Goal: Task Accomplishment & Management: Complete application form

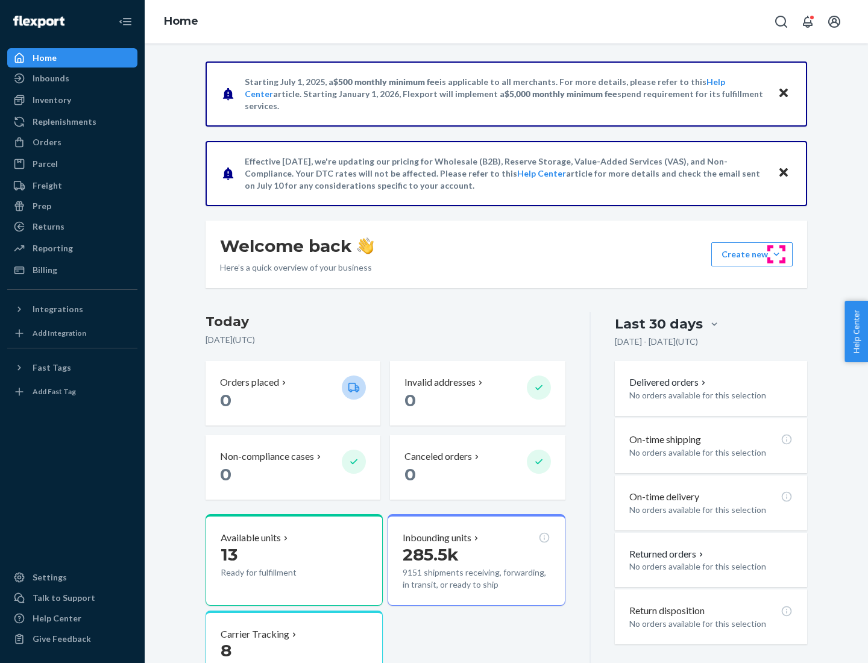
click at [777, 254] on button "Create new Create new inbound Create new order Create new product" at bounding box center [752, 254] width 81 height 24
click at [72, 78] on div "Inbounds" at bounding box center [72, 78] width 128 height 17
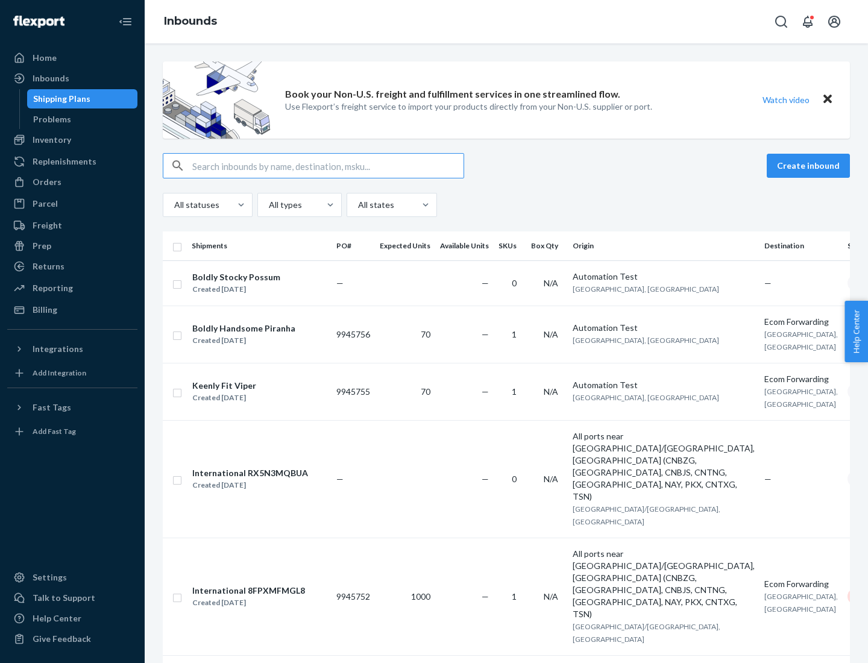
click at [810, 166] on button "Create inbound" at bounding box center [808, 166] width 83 height 24
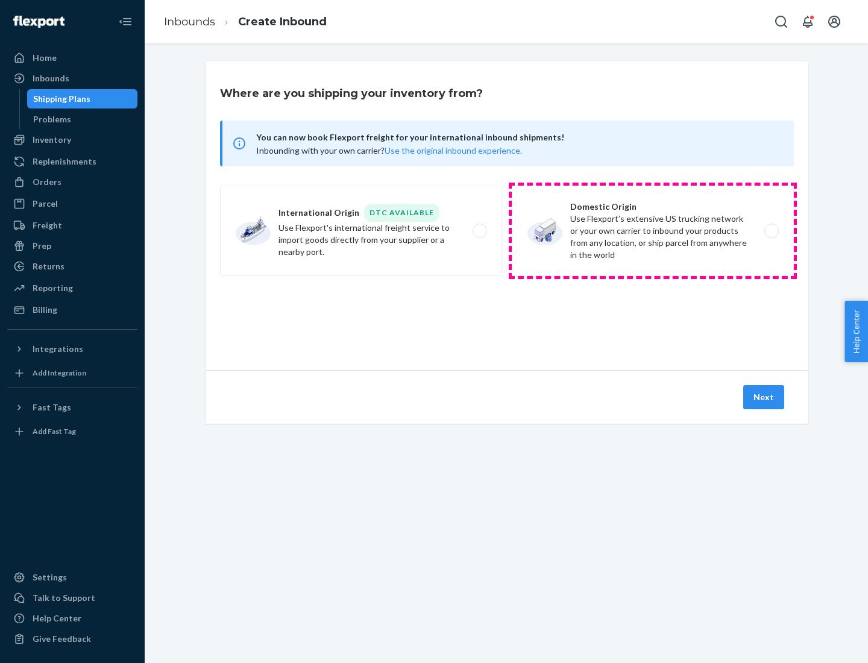
click at [653, 231] on label "Domestic Origin Use Flexport’s extensive US trucking network or your own carrie…" at bounding box center [653, 231] width 282 height 90
click at [771, 231] on input "Domestic Origin Use Flexport’s extensive US trucking network or your own carrie…" at bounding box center [775, 231] width 8 height 8
radio input "true"
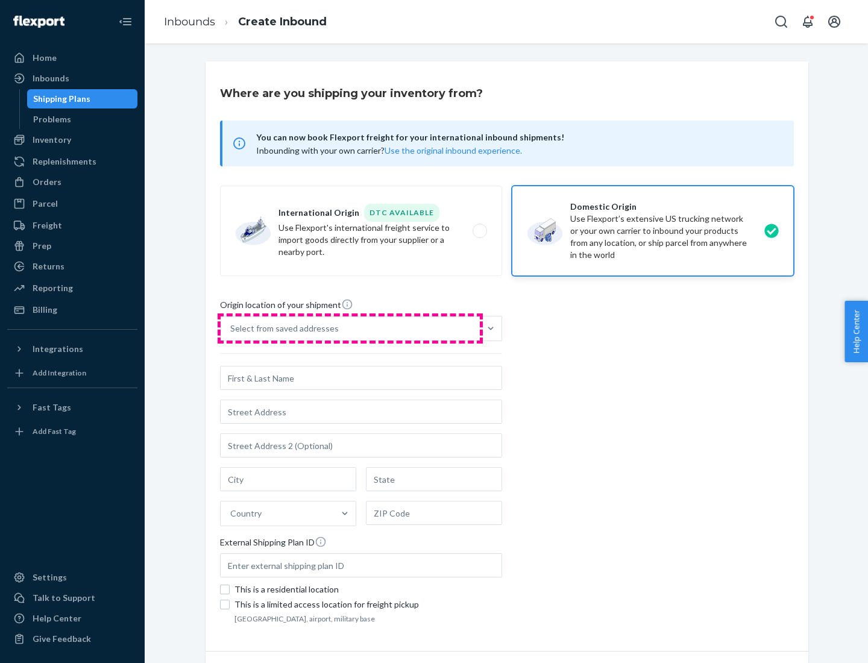
click at [350, 329] on div "Select from saved addresses" at bounding box center [350, 329] width 259 height 24
click at [232, 329] on input "Select from saved addresses" at bounding box center [230, 329] width 1 height 12
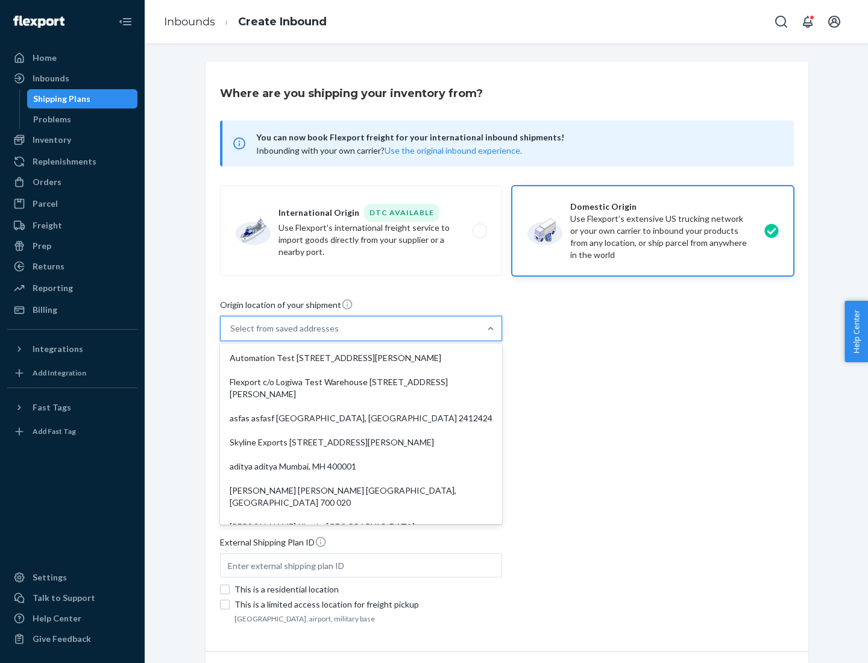
scroll to position [5, 0]
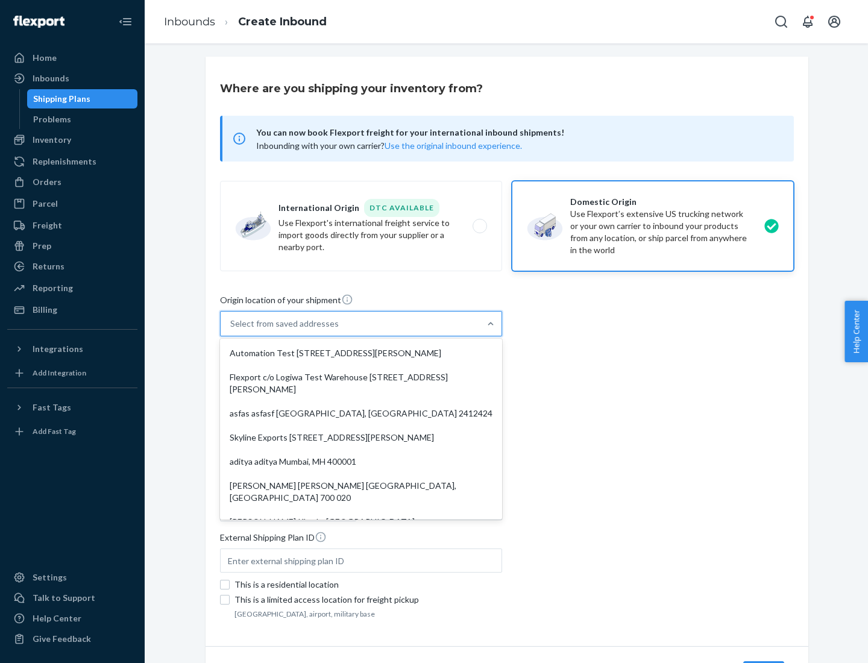
click at [361, 353] on div "Automation Test [STREET_ADDRESS][PERSON_NAME]" at bounding box center [361, 353] width 277 height 24
click at [232, 330] on input "option Automation Test [STREET_ADDRESS][PERSON_NAME]. 9 results available. Use …" at bounding box center [230, 324] width 1 height 12
type input "Automation Test"
type input "9th Floor"
type input "[GEOGRAPHIC_DATA]"
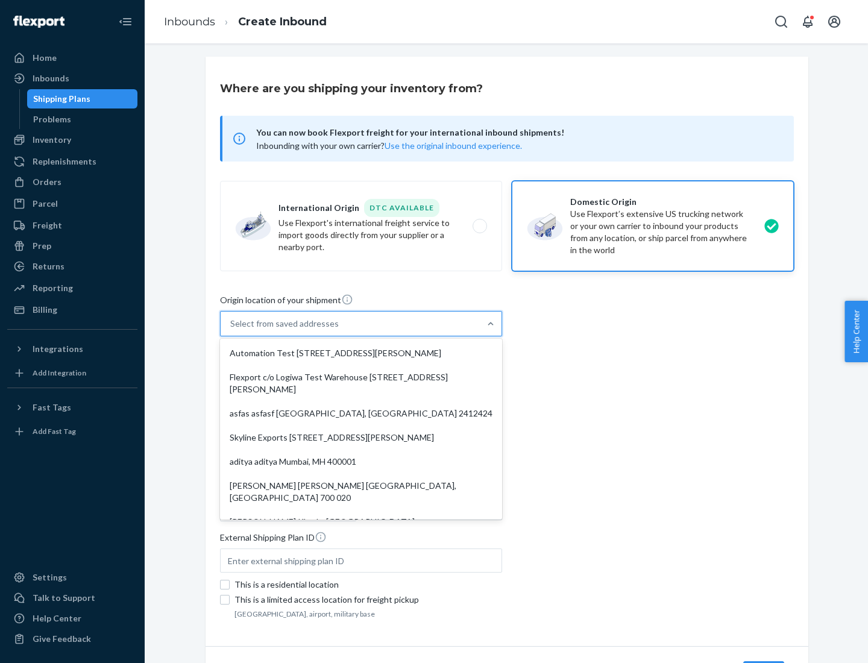
type input "CA"
type input "94104"
type input "[STREET_ADDRESS][PERSON_NAME]"
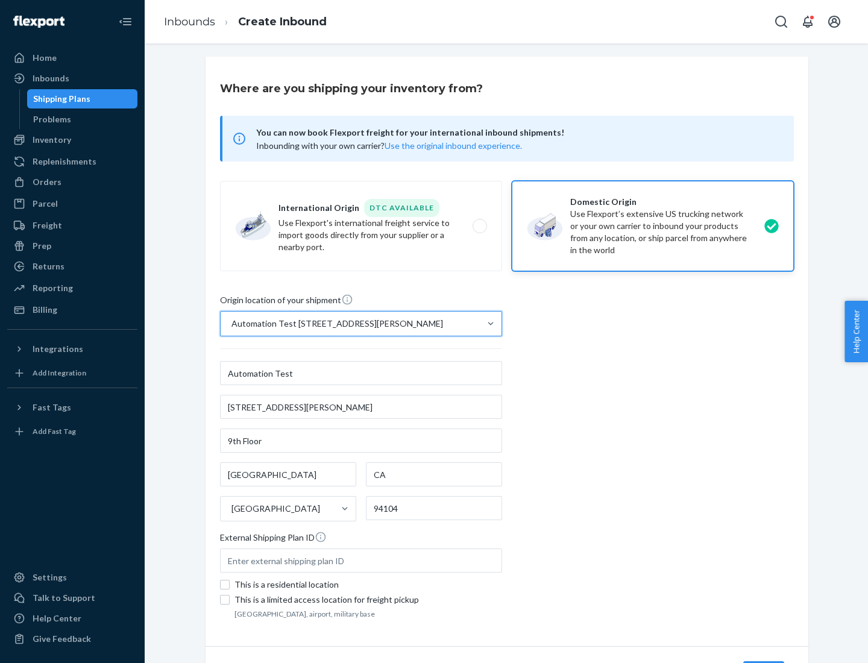
scroll to position [71, 0]
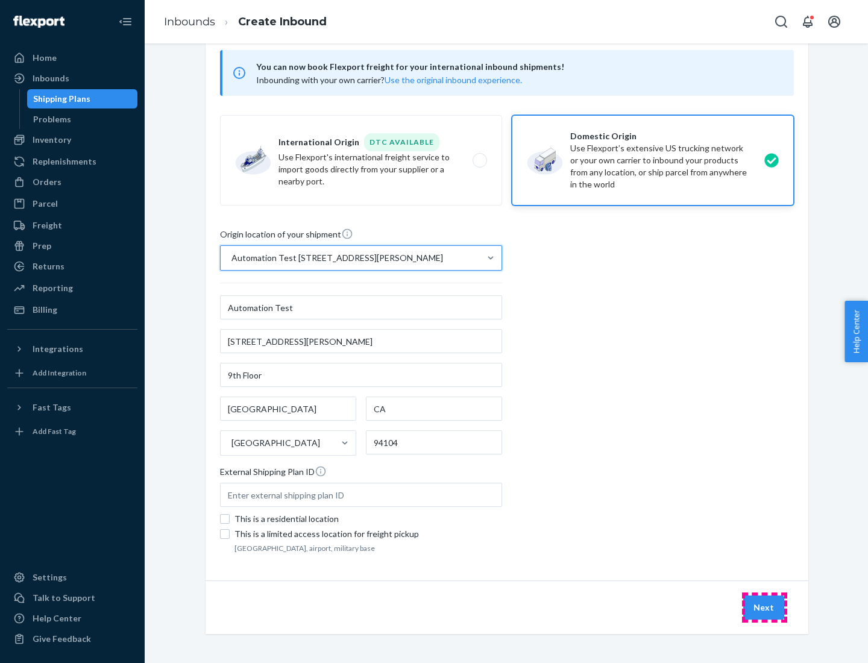
click at [765, 608] on button "Next" at bounding box center [764, 608] width 41 height 24
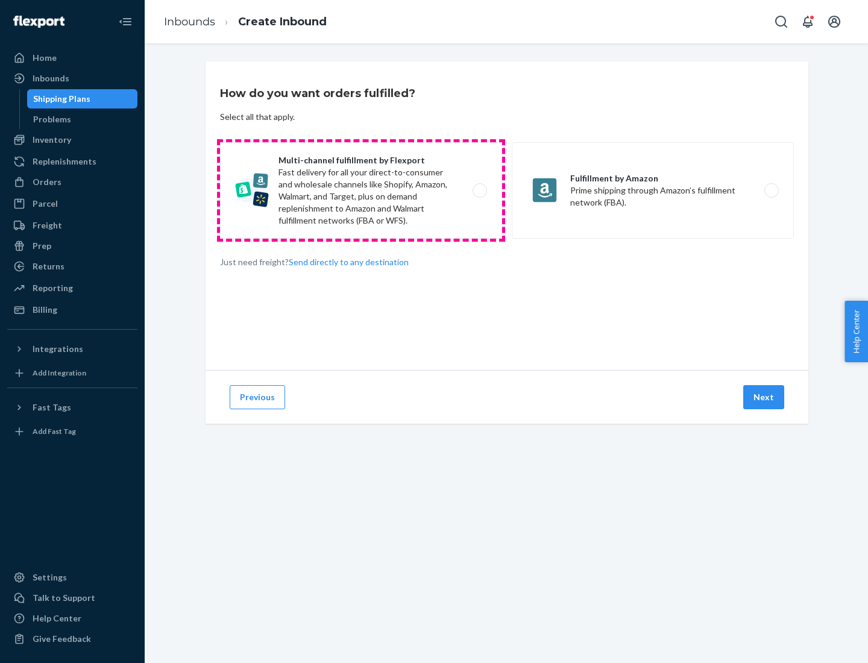
click at [361, 191] on label "Multi-channel fulfillment by Flexport Fast delivery for all your direct-to-cons…" at bounding box center [361, 190] width 282 height 96
click at [479, 191] on input "Multi-channel fulfillment by Flexport Fast delivery for all your direct-to-cons…" at bounding box center [483, 191] width 8 height 8
radio input "true"
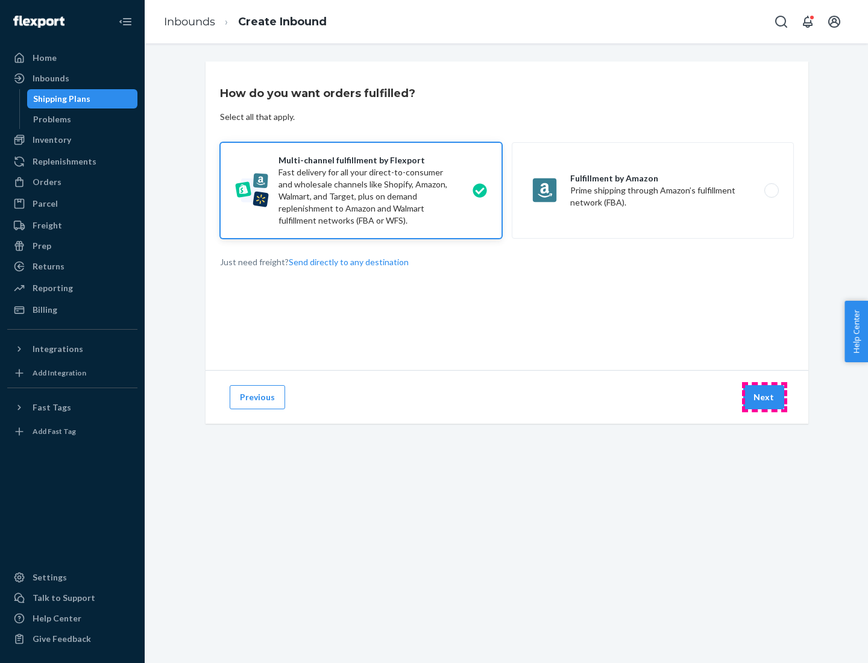
click at [765, 397] on button "Next" at bounding box center [764, 397] width 41 height 24
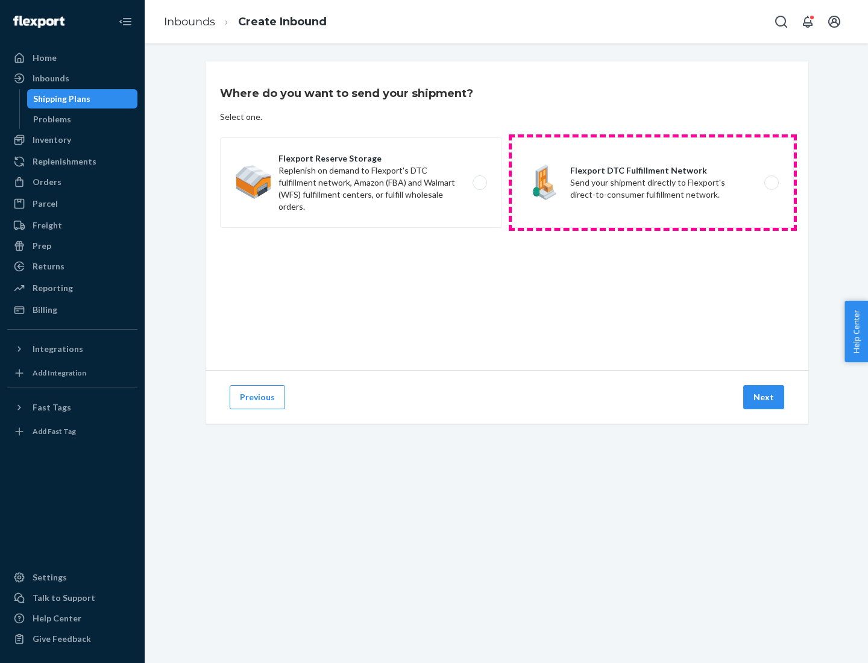
click at [653, 183] on label "Flexport DTC Fulfillment Network Send your shipment directly to Flexport's dire…" at bounding box center [653, 182] width 282 height 90
click at [771, 183] on input "Flexport DTC Fulfillment Network Send your shipment directly to Flexport's dire…" at bounding box center [775, 183] width 8 height 8
radio input "true"
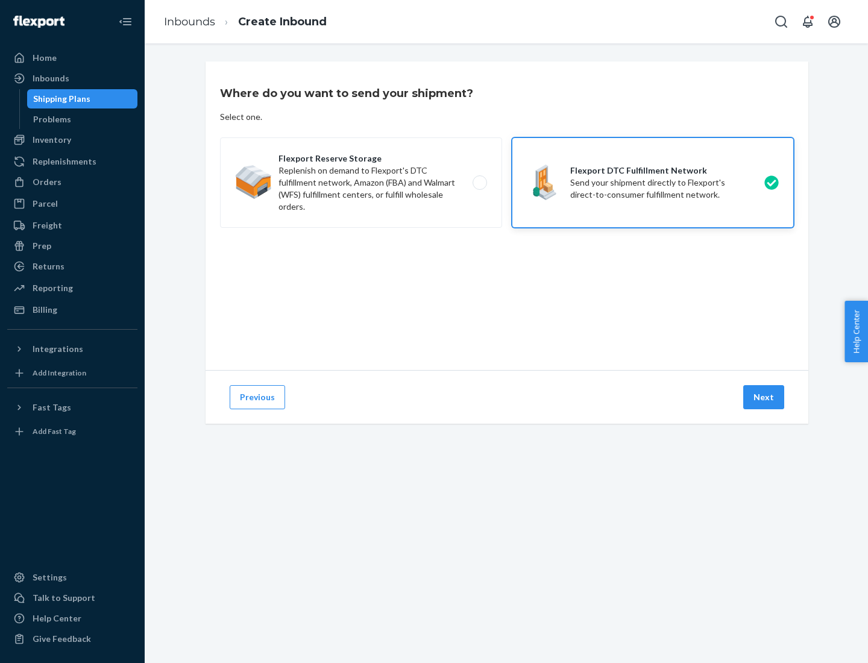
click at [765, 397] on button "Next" at bounding box center [764, 397] width 41 height 24
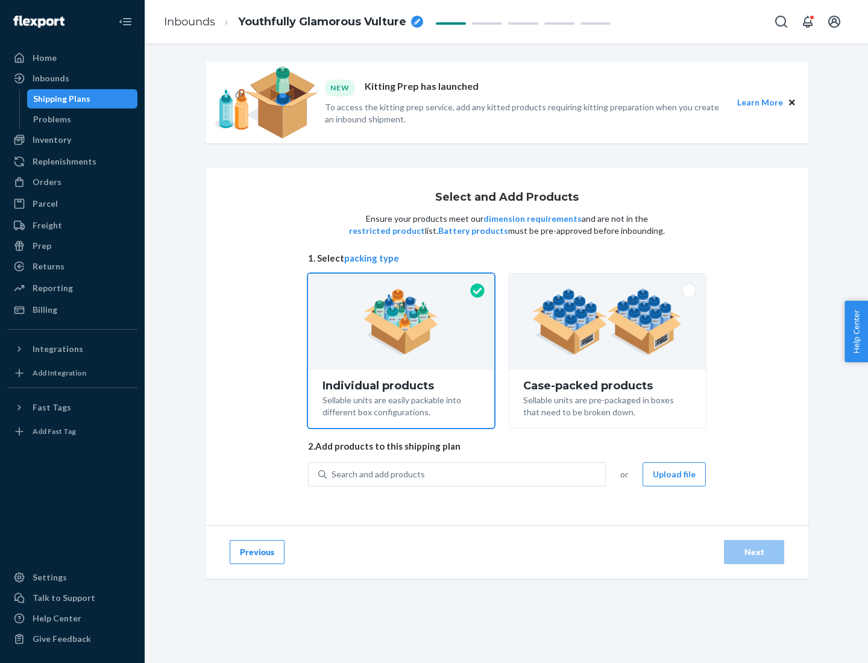
click at [608, 322] on img at bounding box center [607, 322] width 150 height 66
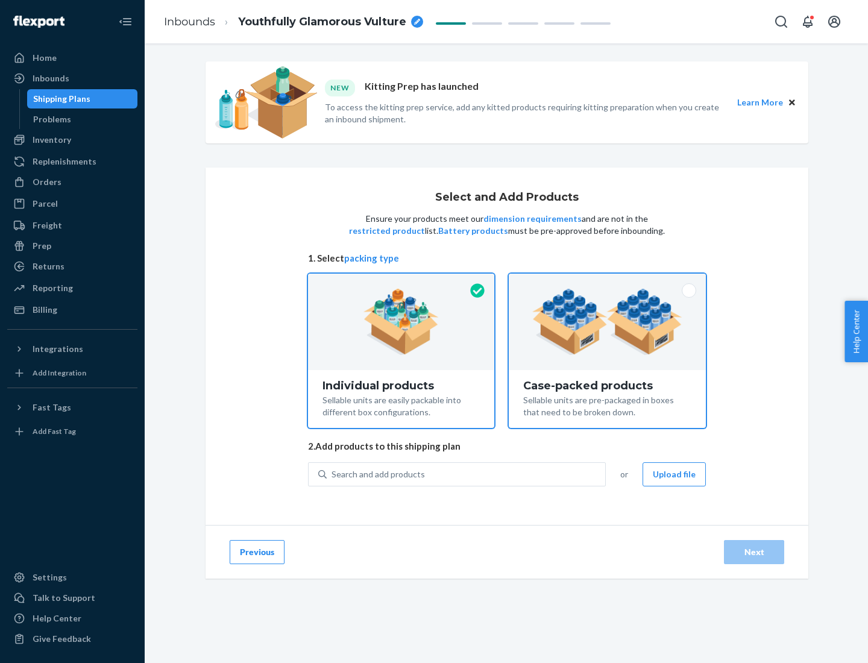
click at [608, 282] on input "Case-packed products Sellable units are pre-packaged in boxes that need to be b…" at bounding box center [608, 278] width 8 height 8
radio input "true"
radio input "false"
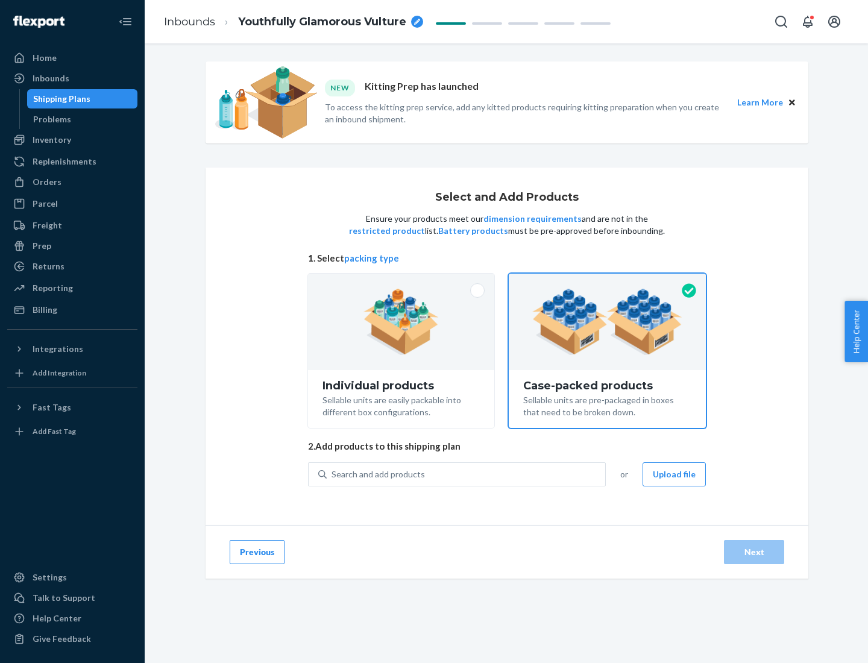
click at [467, 474] on div "Search and add products" at bounding box center [466, 475] width 279 height 22
click at [333, 474] on input "Search and add products" at bounding box center [332, 475] width 1 height 12
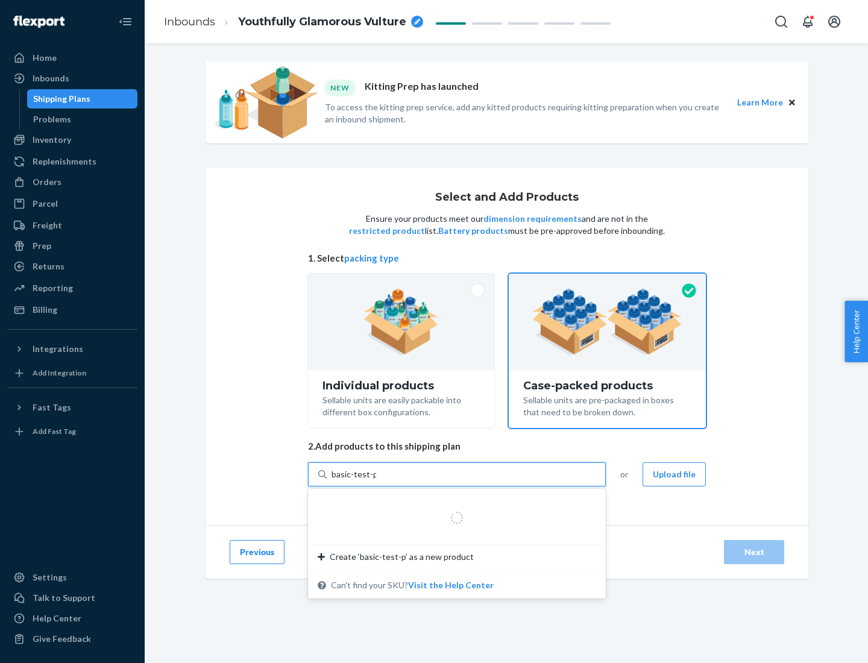
type input "basic-test-product-1"
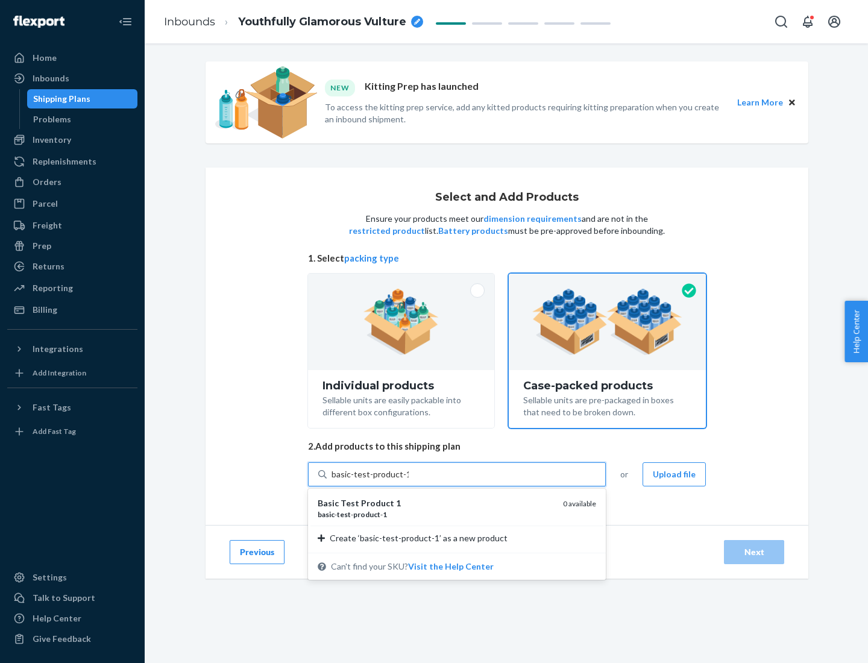
click at [436, 514] on div "basic - test - product - 1" at bounding box center [436, 515] width 236 height 10
click at [409, 481] on input "basic-test-product-1" at bounding box center [370, 475] width 77 height 12
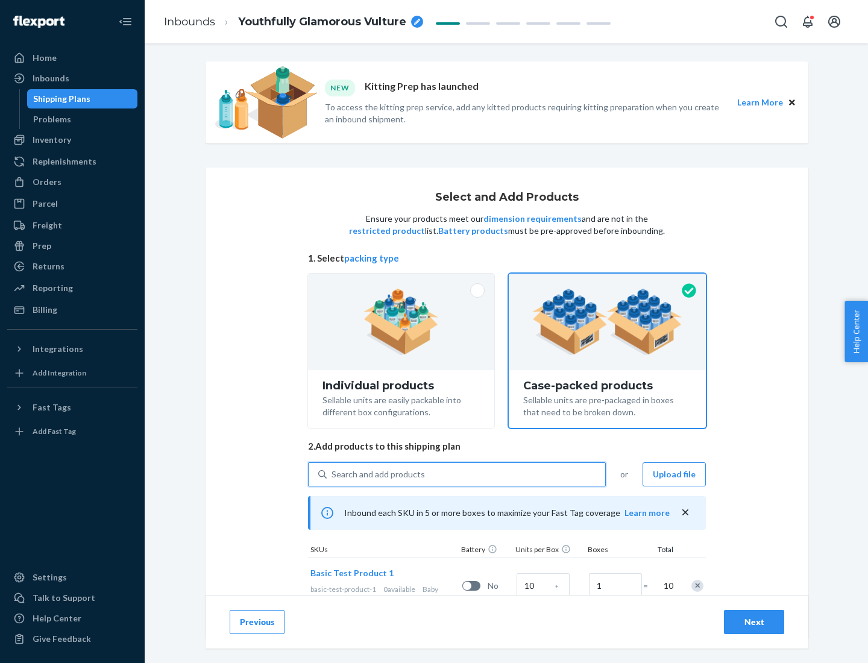
scroll to position [43, 0]
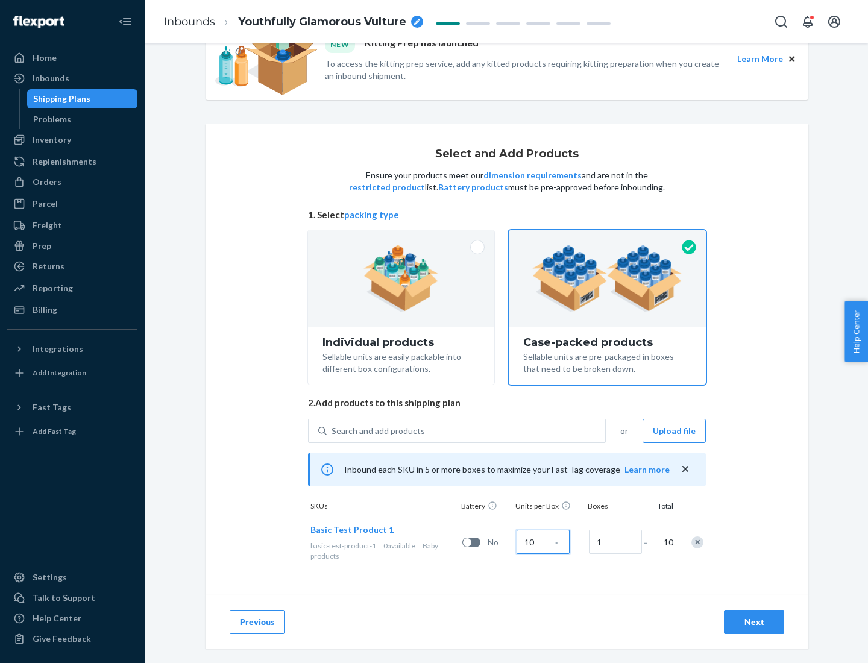
type input "10"
type input "7"
click at [754, 622] on div "Next" at bounding box center [754, 622] width 40 height 12
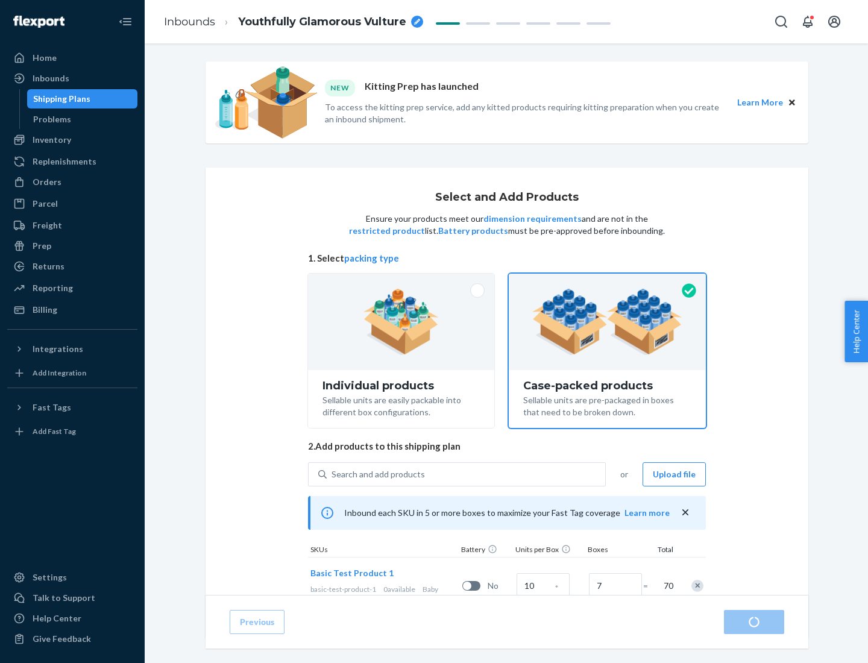
radio input "true"
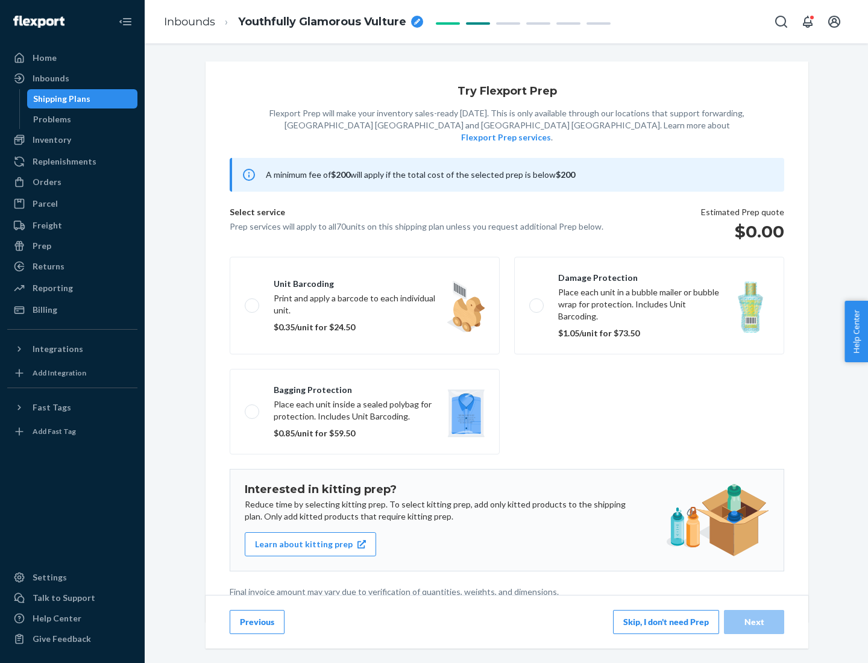
scroll to position [3, 0]
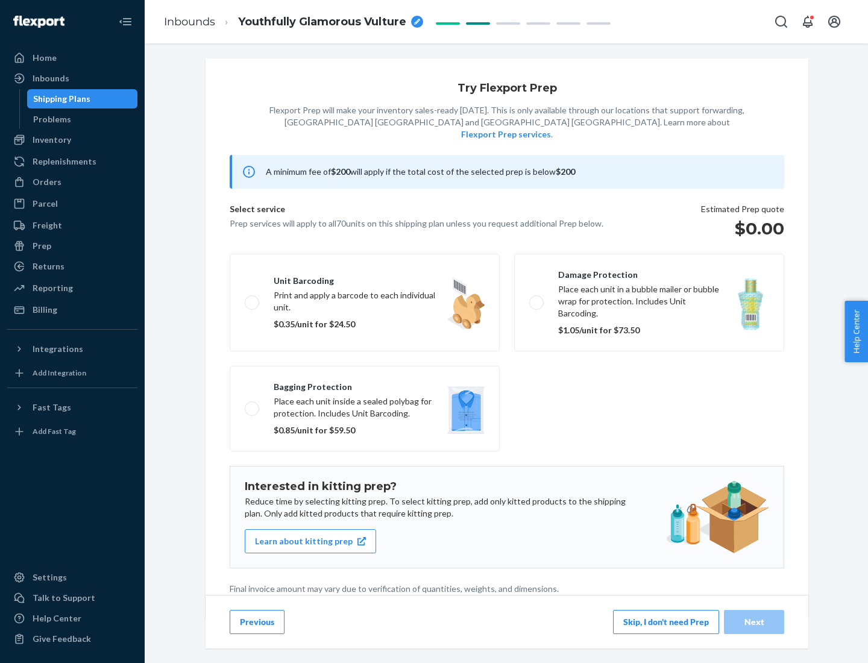
click at [666, 622] on button "Skip, I don't need Prep" at bounding box center [666, 622] width 106 height 24
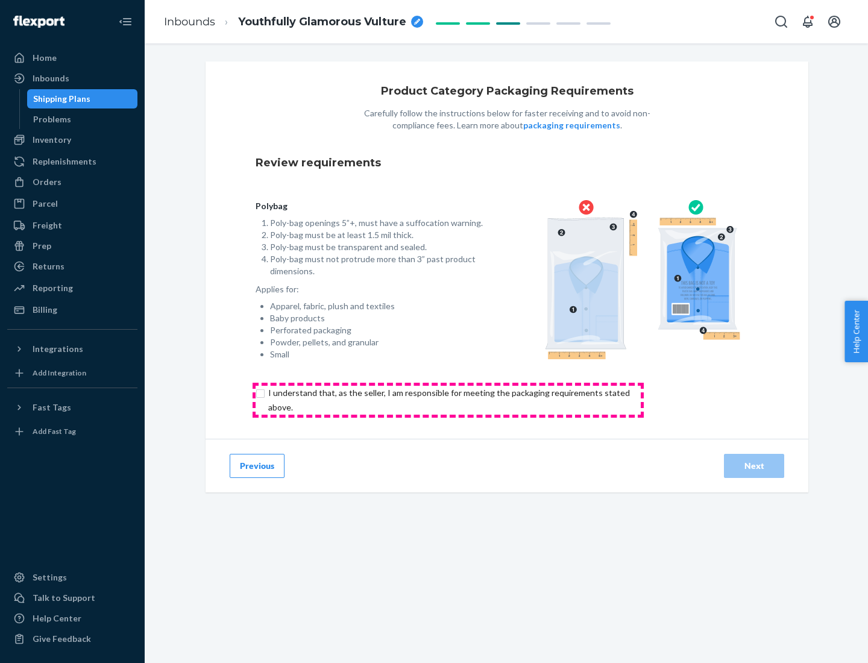
click at [448, 400] on input "checkbox" at bounding box center [456, 400] width 401 height 29
checkbox input "true"
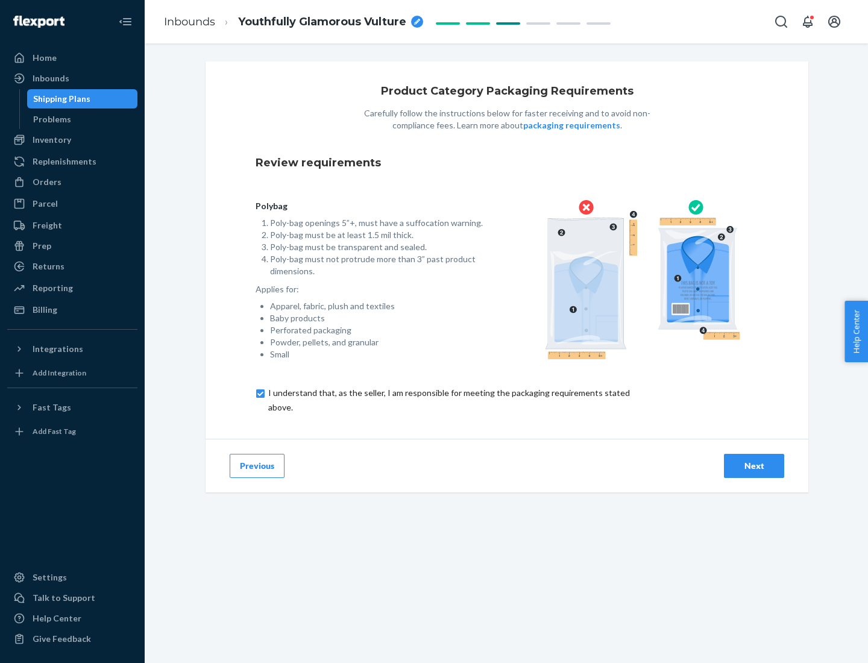
click at [754, 466] on div "Next" at bounding box center [754, 466] width 40 height 12
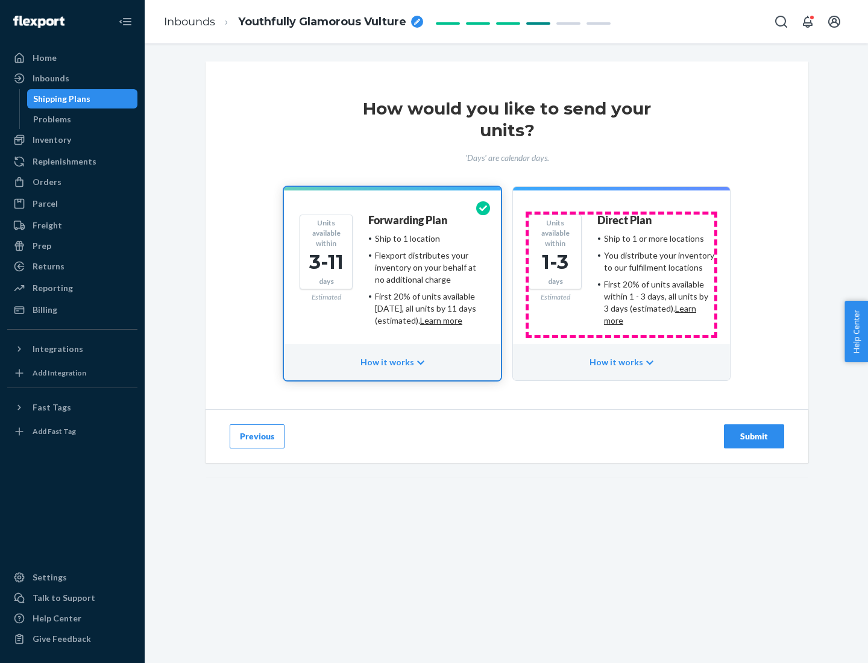
click at [622, 275] on ul "Ship to 1 or more locations You distribute your inventory to our fulfillment lo…" at bounding box center [656, 280] width 117 height 94
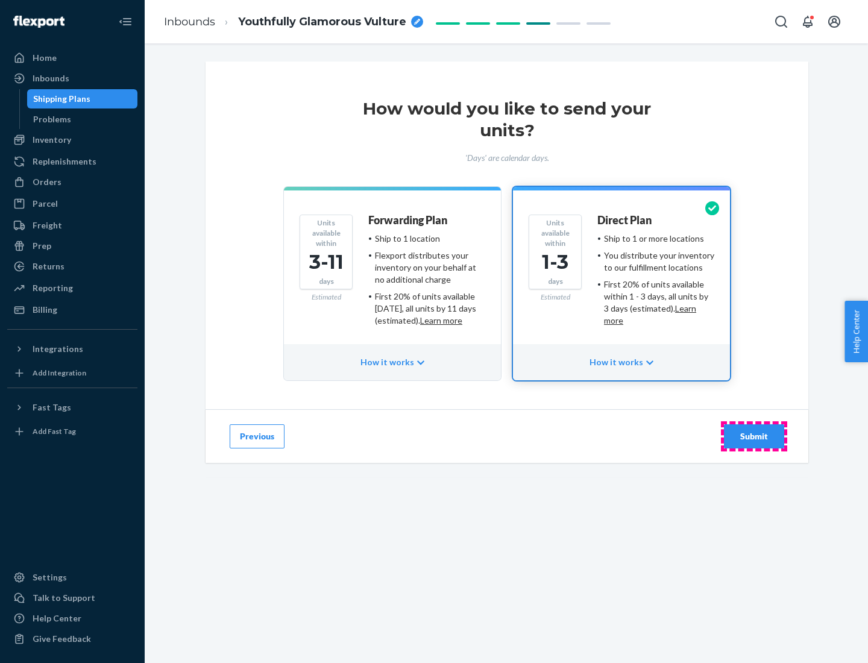
click at [754, 437] on div "Submit" at bounding box center [754, 437] width 40 height 12
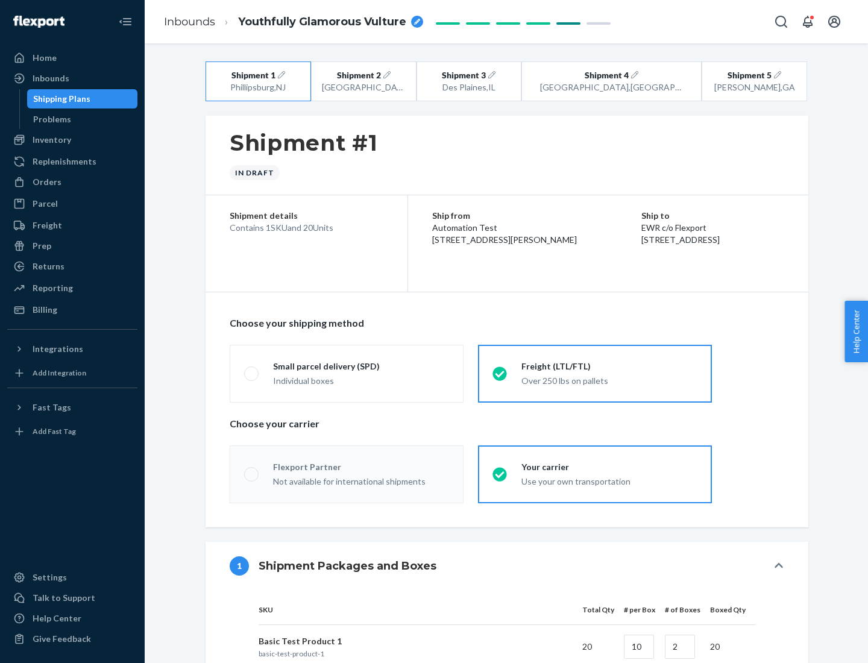
radio input "true"
radio input "false"
radio input "true"
radio input "false"
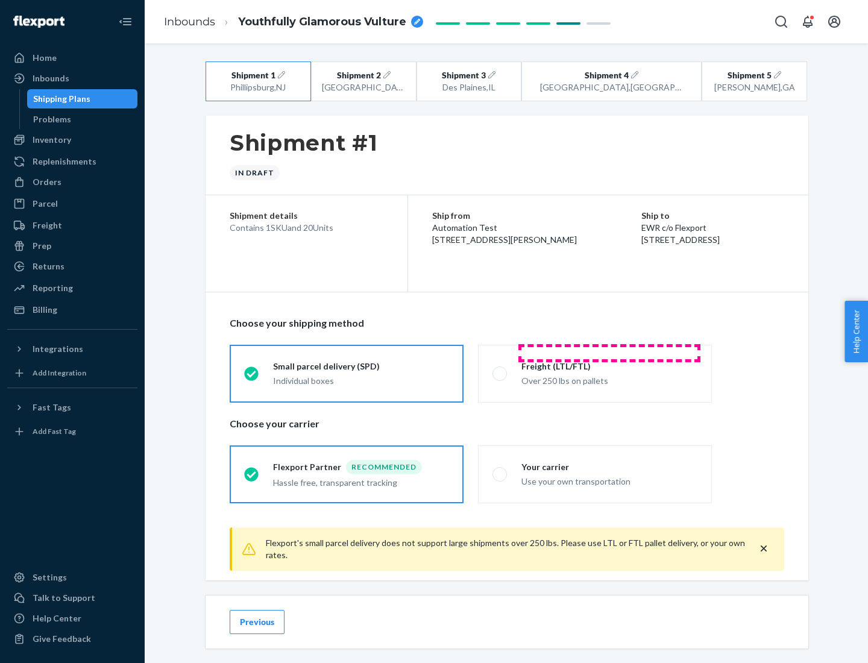
scroll to position [13, 0]
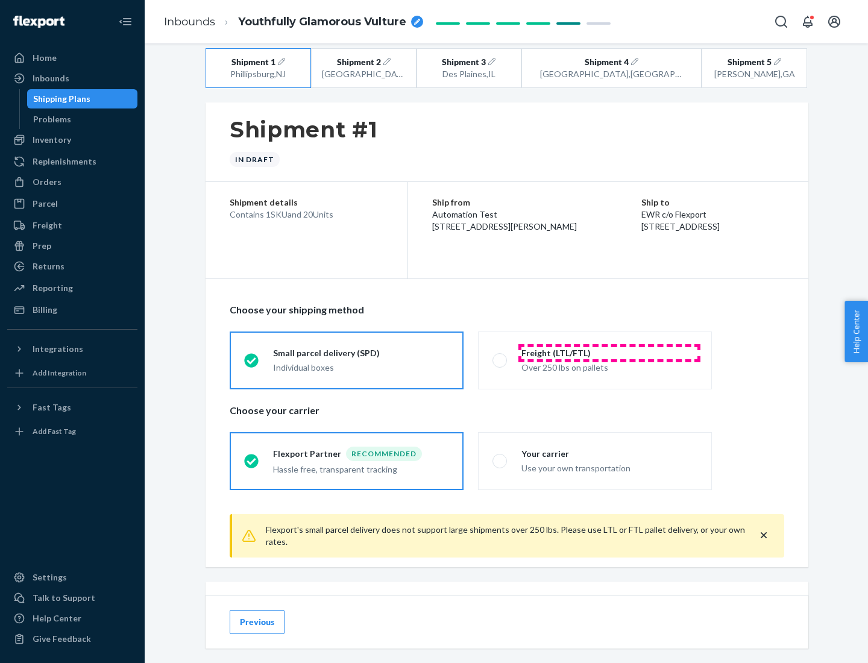
click at [610, 353] on div "Freight (LTL/FTL)" at bounding box center [610, 353] width 176 height 12
click at [501, 356] on input "Freight (LTL/FTL) Over 250 lbs on pallets" at bounding box center [497, 360] width 8 height 8
radio input "true"
radio input "false"
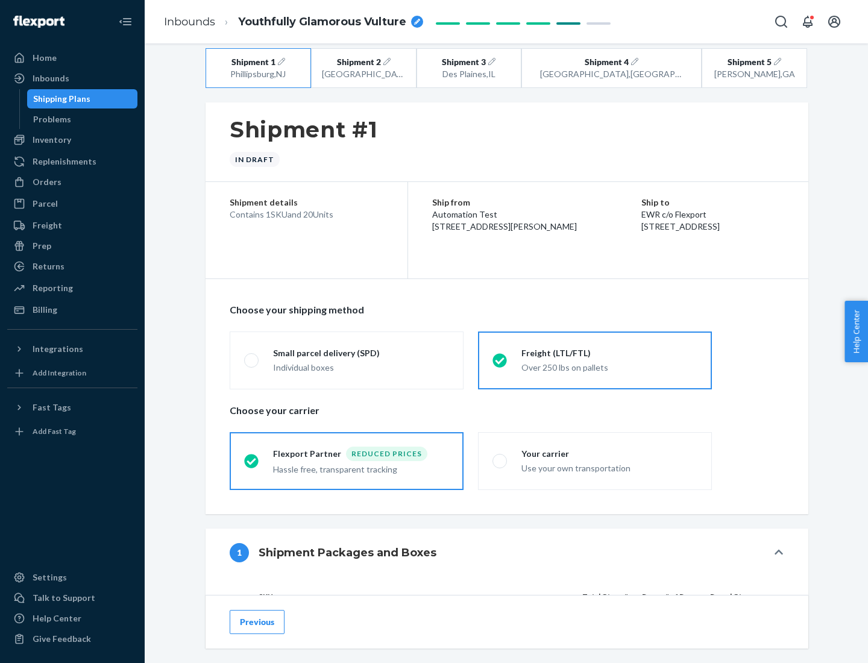
scroll to position [114, 0]
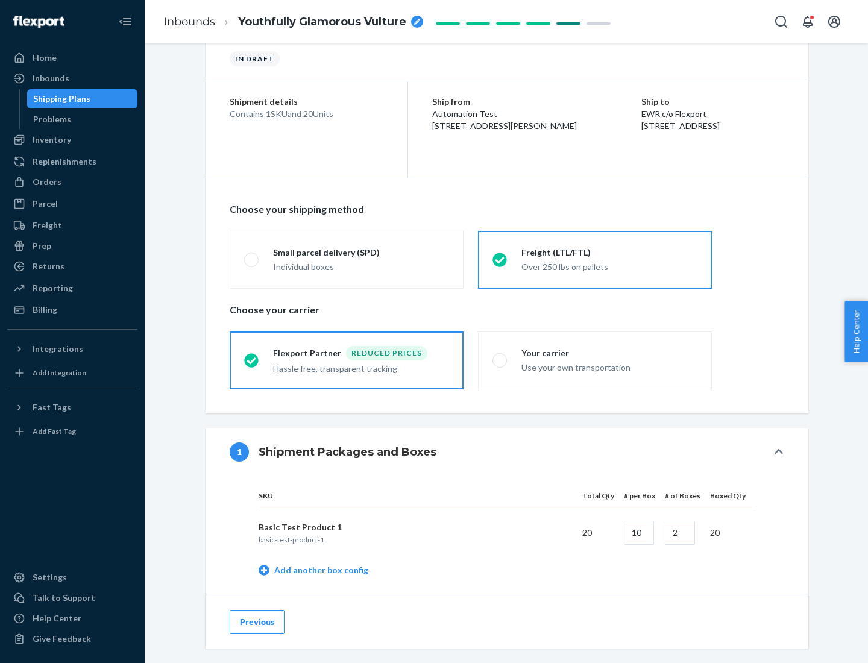
click at [610, 353] on div "Your carrier" at bounding box center [610, 353] width 176 height 12
click at [501, 356] on input "Your carrier Use your own transportation" at bounding box center [497, 360] width 8 height 8
radio input "true"
radio input "false"
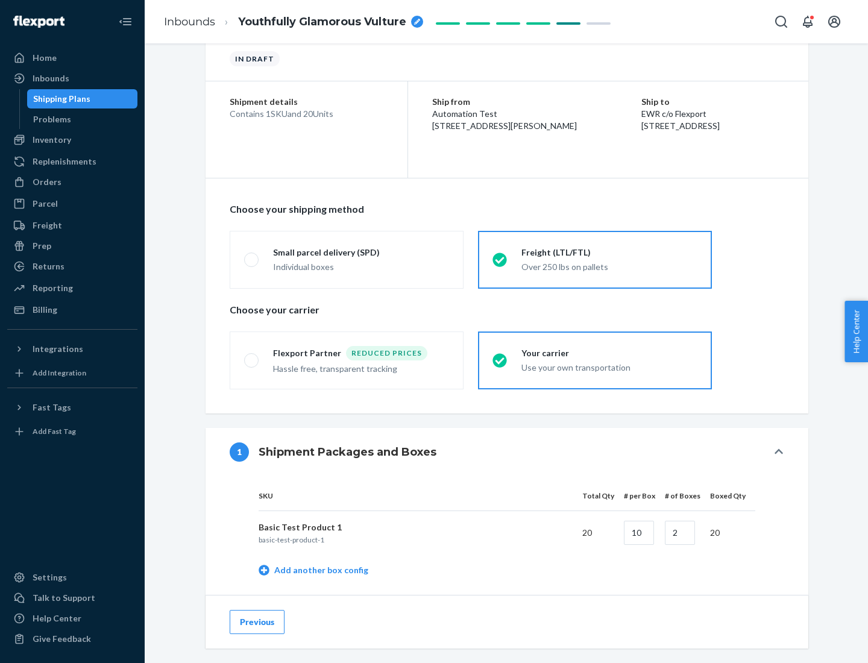
scroll to position [381, 0]
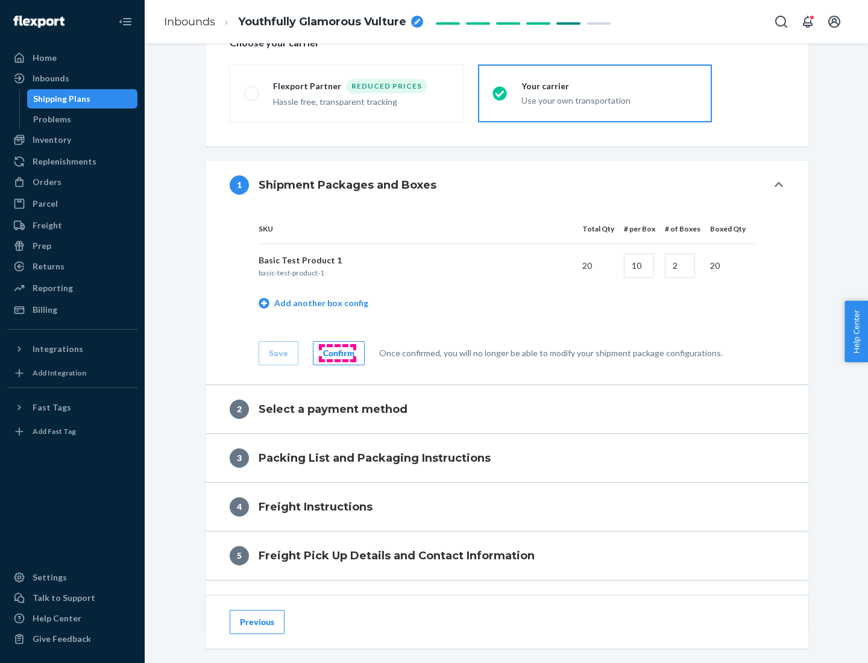
click at [337, 353] on div "Confirm" at bounding box center [338, 353] width 31 height 12
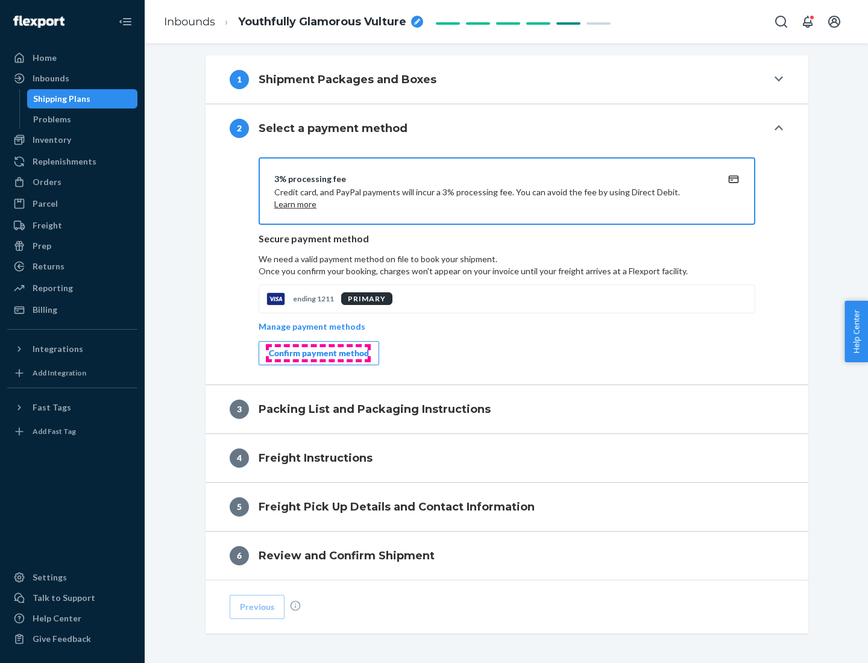
click at [318, 353] on div "Confirm payment method" at bounding box center [319, 353] width 100 height 12
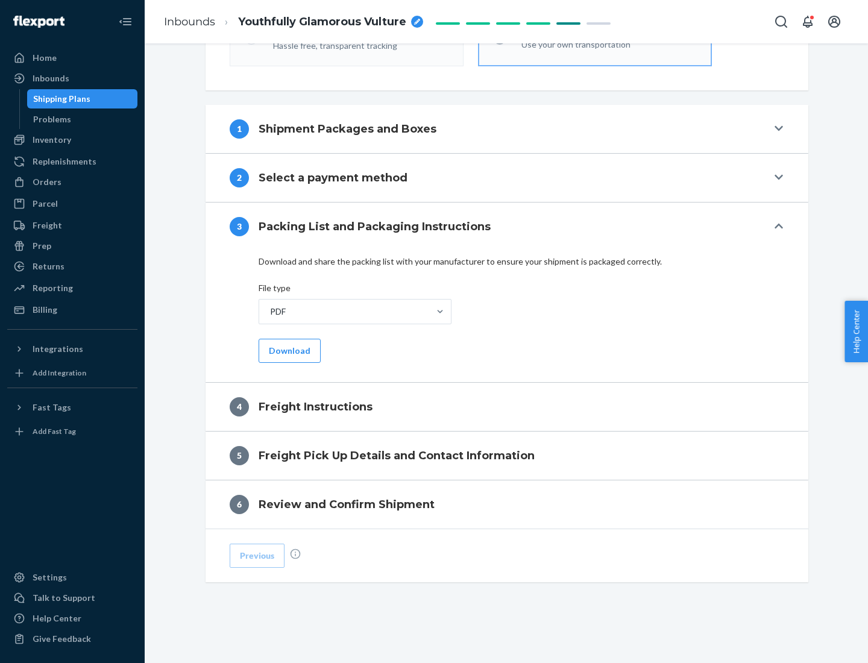
scroll to position [435, 0]
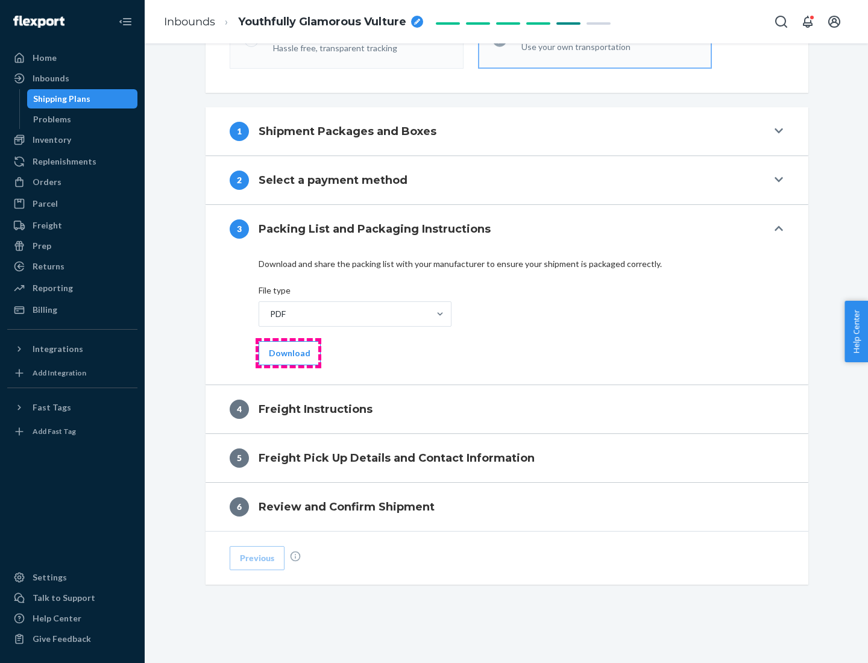
click at [288, 353] on button "Download" at bounding box center [290, 353] width 62 height 24
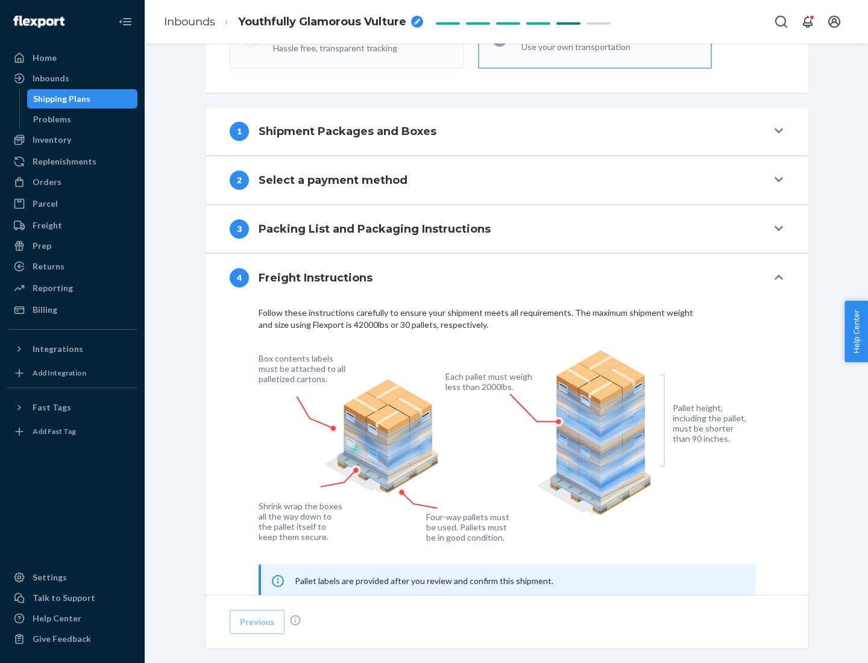
scroll to position [729, 0]
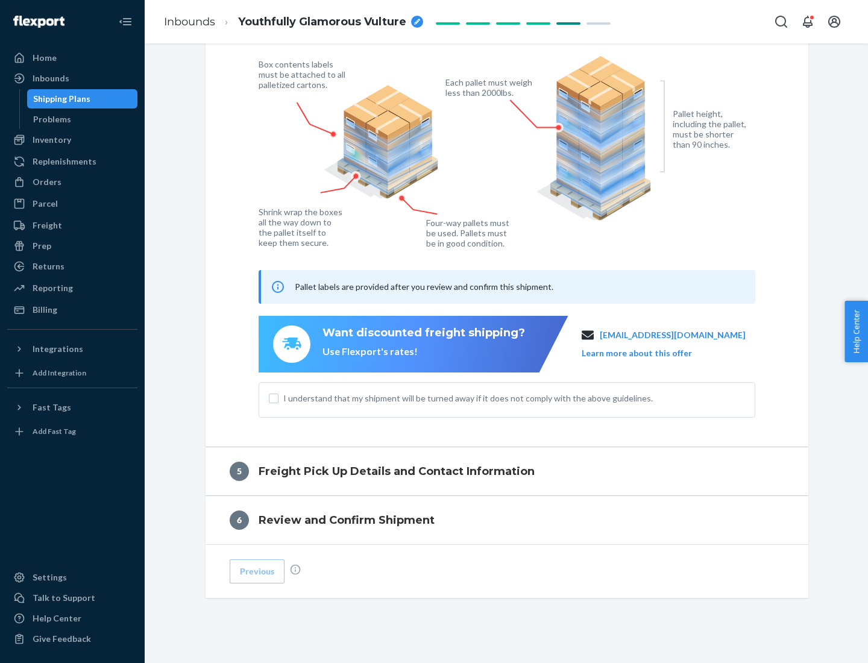
click at [652, 353] on button "Learn more about this offer" at bounding box center [637, 353] width 110 height 12
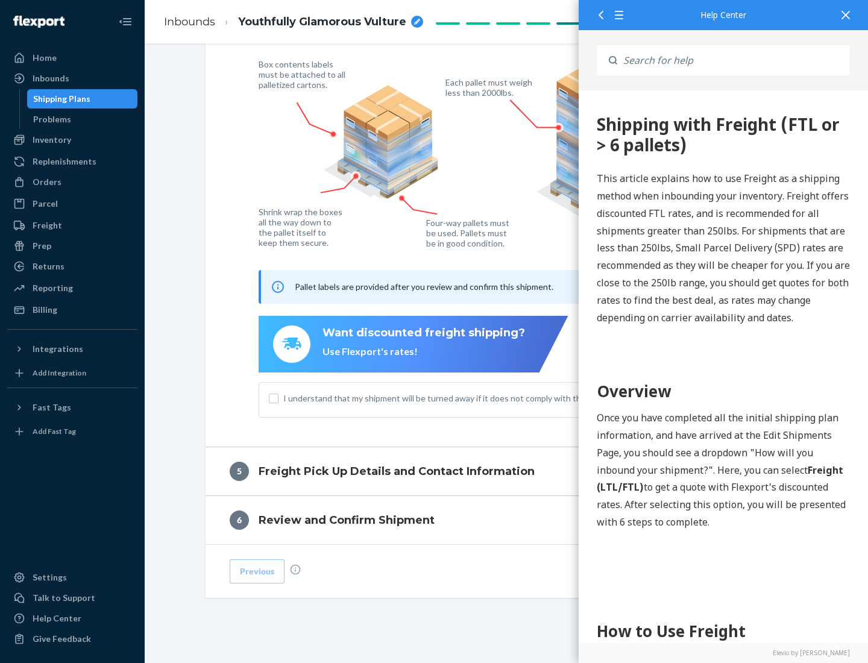
scroll to position [0, 0]
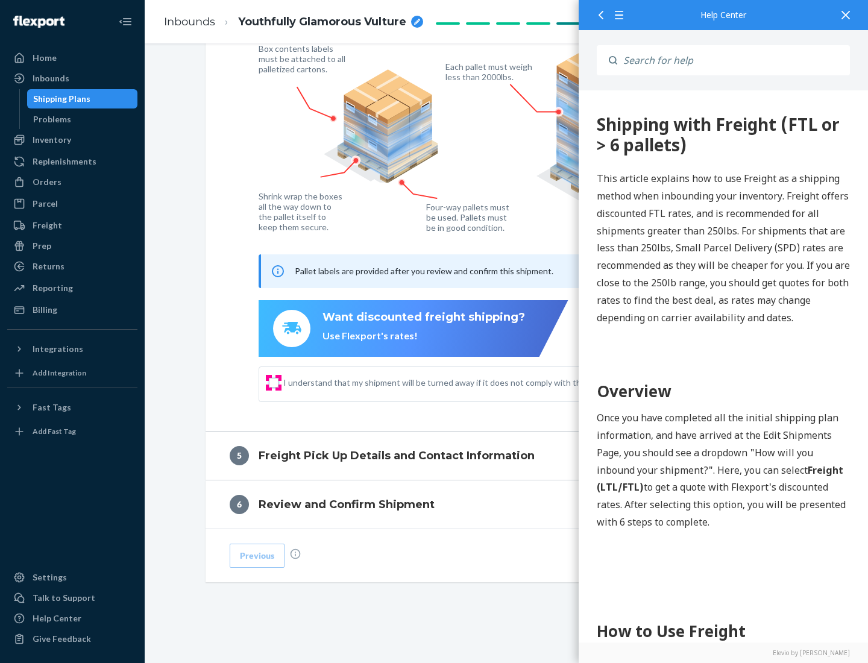
click at [274, 382] on input "I understand that my shipment will be turned away if it does not comply with th…" at bounding box center [274, 383] width 10 height 10
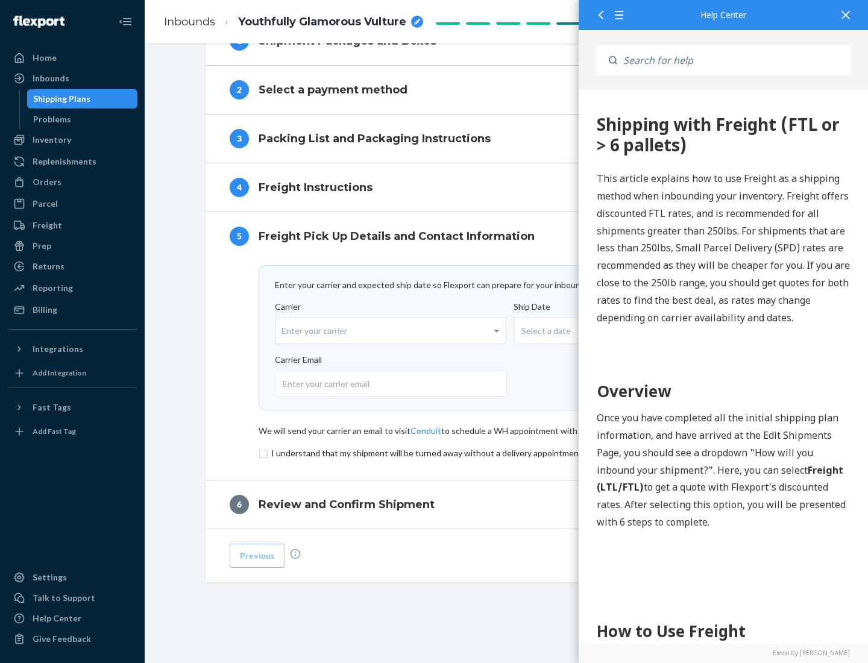
scroll to position [525, 0]
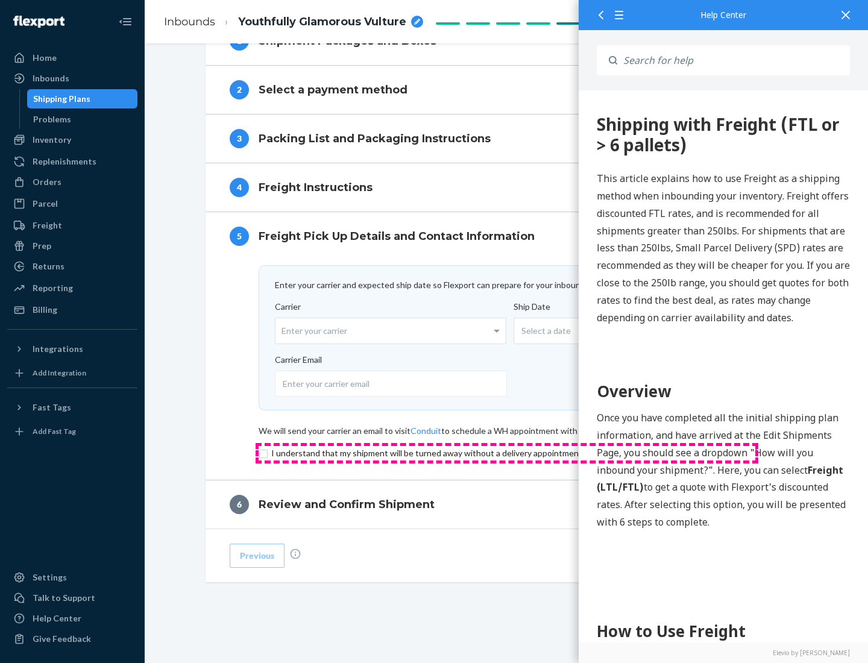
click at [507, 453] on input "checkbox" at bounding box center [507, 453] width 497 height 14
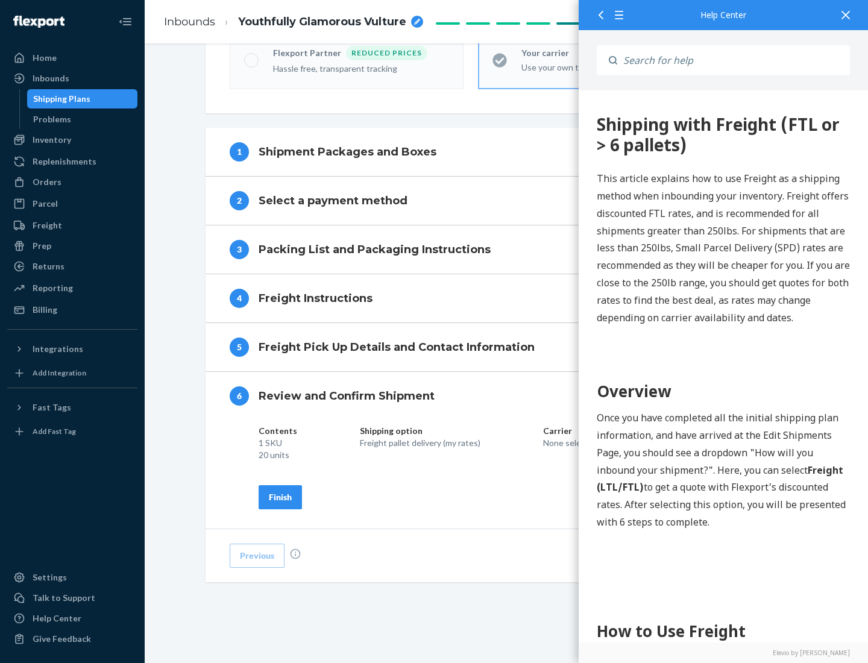
scroll to position [414, 0]
click at [280, 497] on div "Finish" at bounding box center [280, 497] width 23 height 12
